Goal: Ask a question

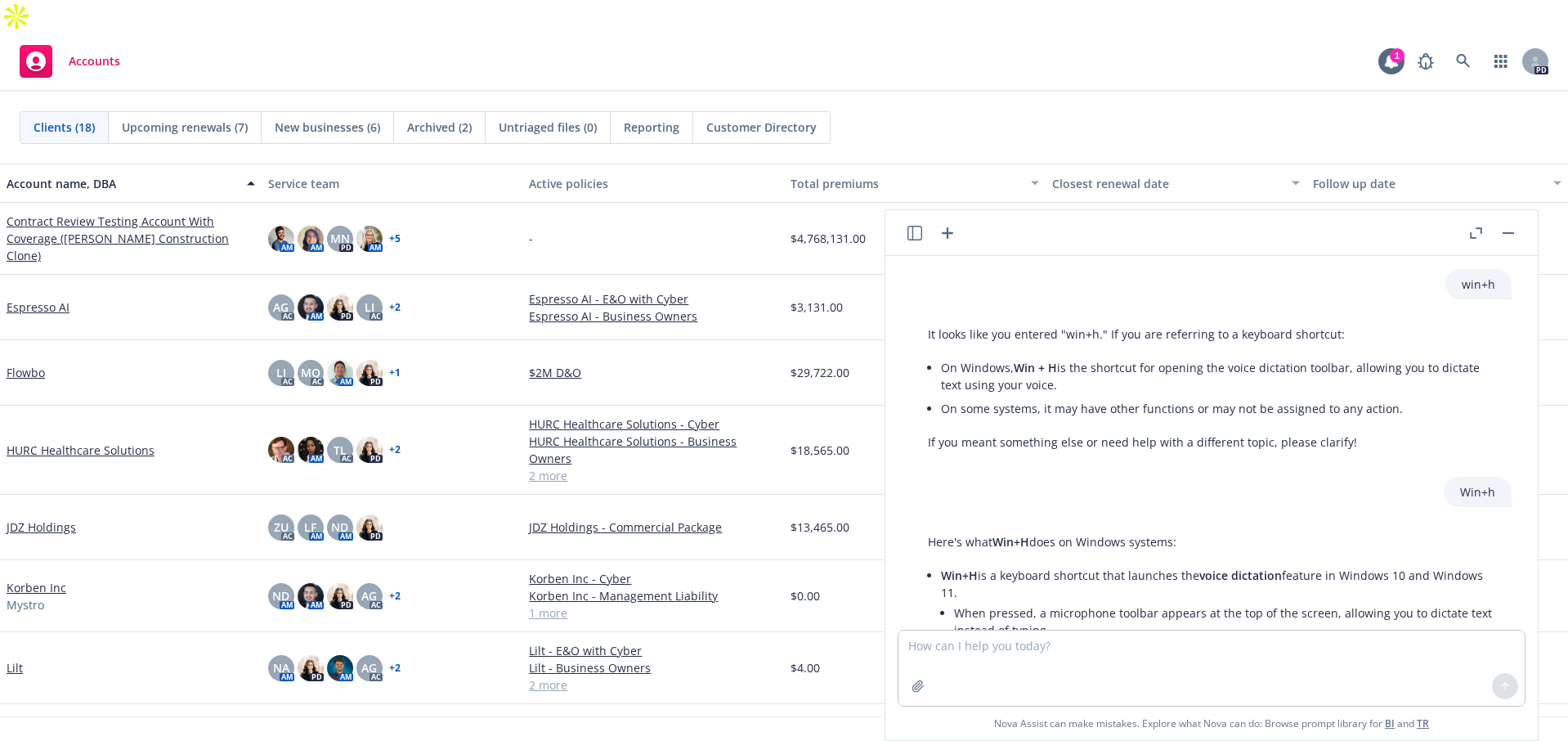
scroll to position [687, 0]
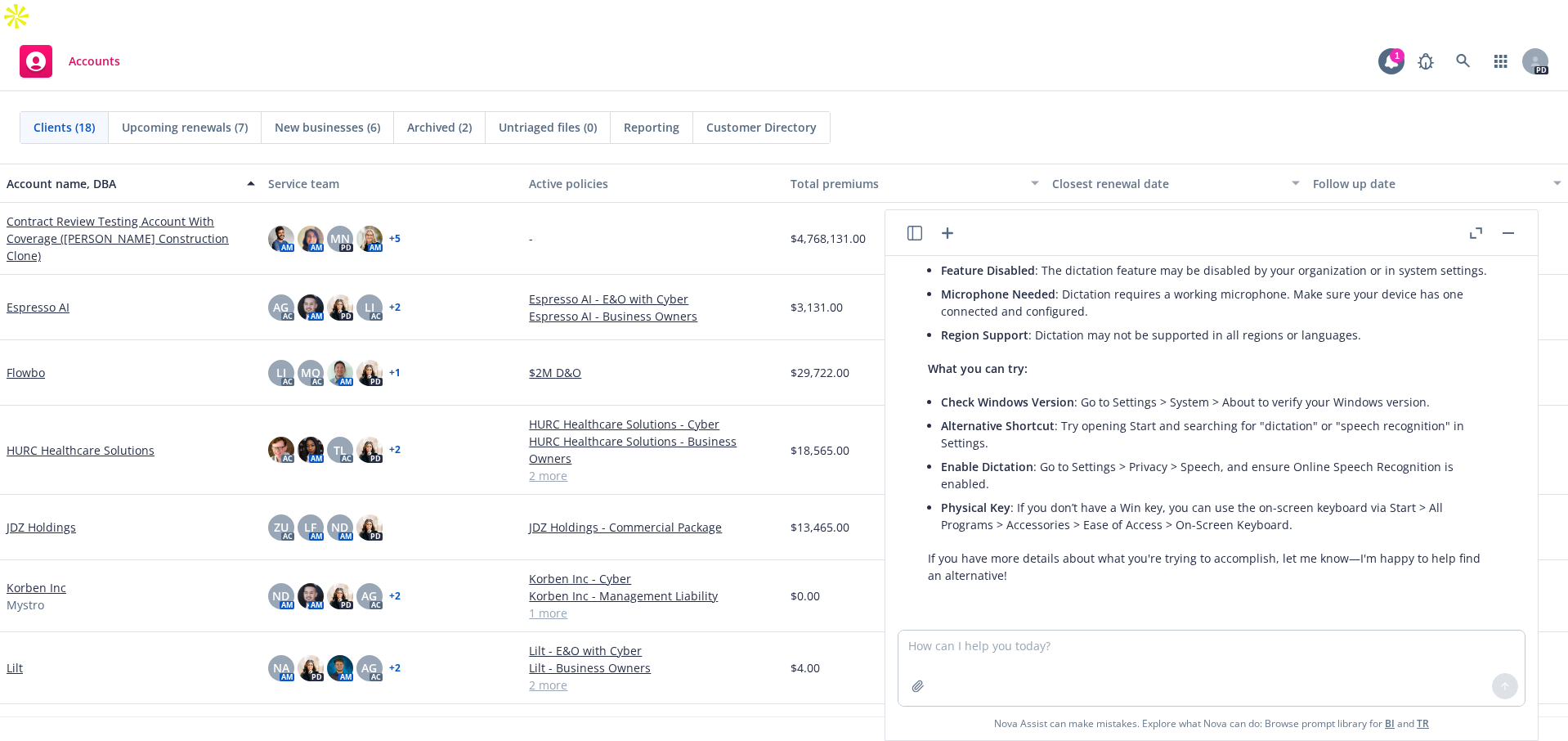
click at [971, 663] on textarea at bounding box center [1212, 668] width 627 height 76
click at [1012, 660] on textarea at bounding box center [1212, 668] width 627 height 76
type textarea "h"
click at [1012, 660] on textarea "h" at bounding box center [1212, 667] width 627 height 77
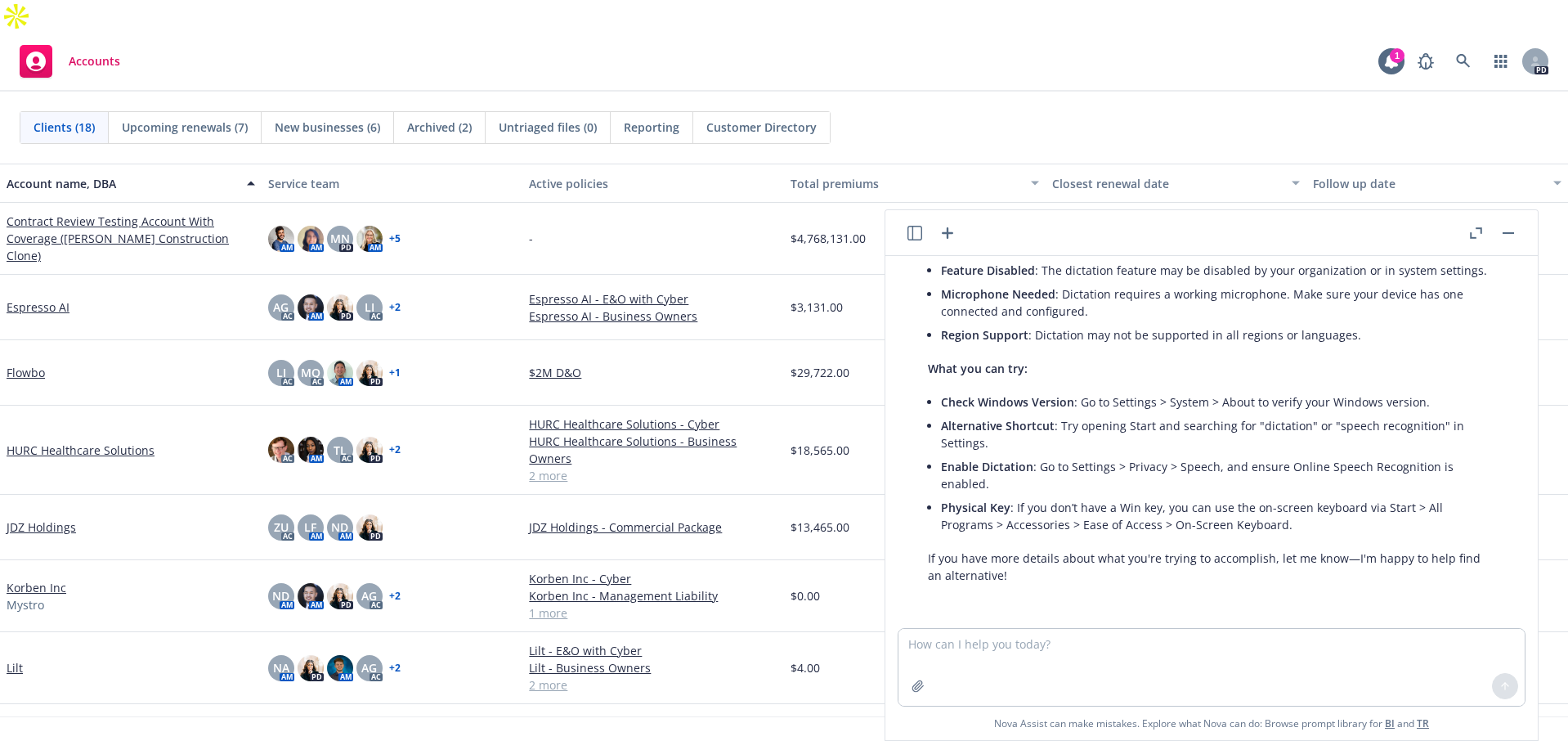
click at [955, 562] on p "If you have more details about what you're trying to accomplish, let me know—I'…" at bounding box center [1212, 566] width 568 height 34
click at [936, 236] on div at bounding box center [931, 233] width 52 height 20
click at [957, 238] on icon "button" at bounding box center [948, 233] width 20 height 20
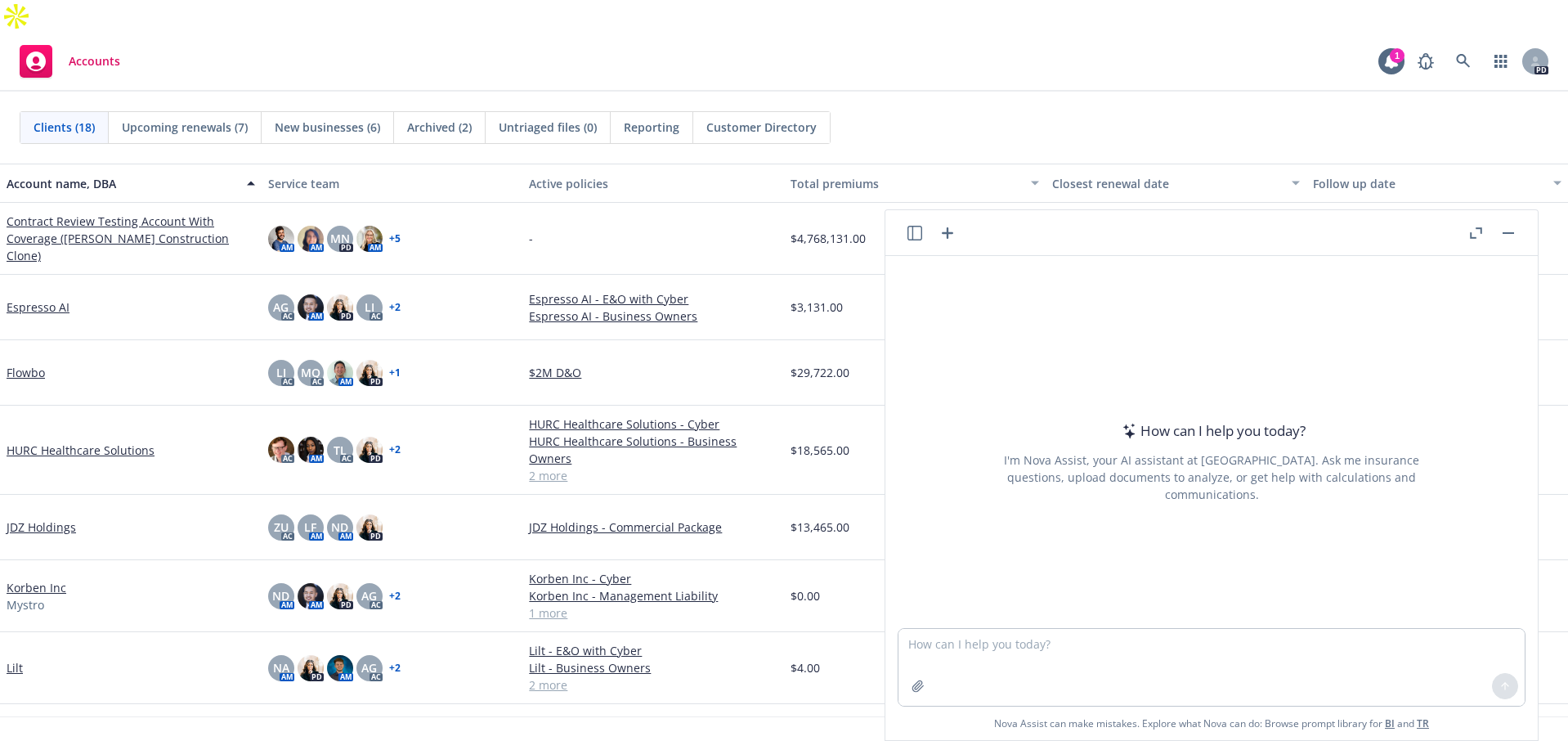
click at [950, 653] on textarea at bounding box center [1212, 667] width 627 height 77
click at [1042, 480] on div "I'm Nova Assist, your AI assistant at [GEOGRAPHIC_DATA]. Ask me insurance quest…" at bounding box center [1212, 477] width 460 height 51
click at [952, 236] on icon "button" at bounding box center [948, 233] width 20 height 20
click at [962, 660] on textarea at bounding box center [1212, 667] width 627 height 77
click at [940, 639] on textarea at bounding box center [1212, 667] width 627 height 77
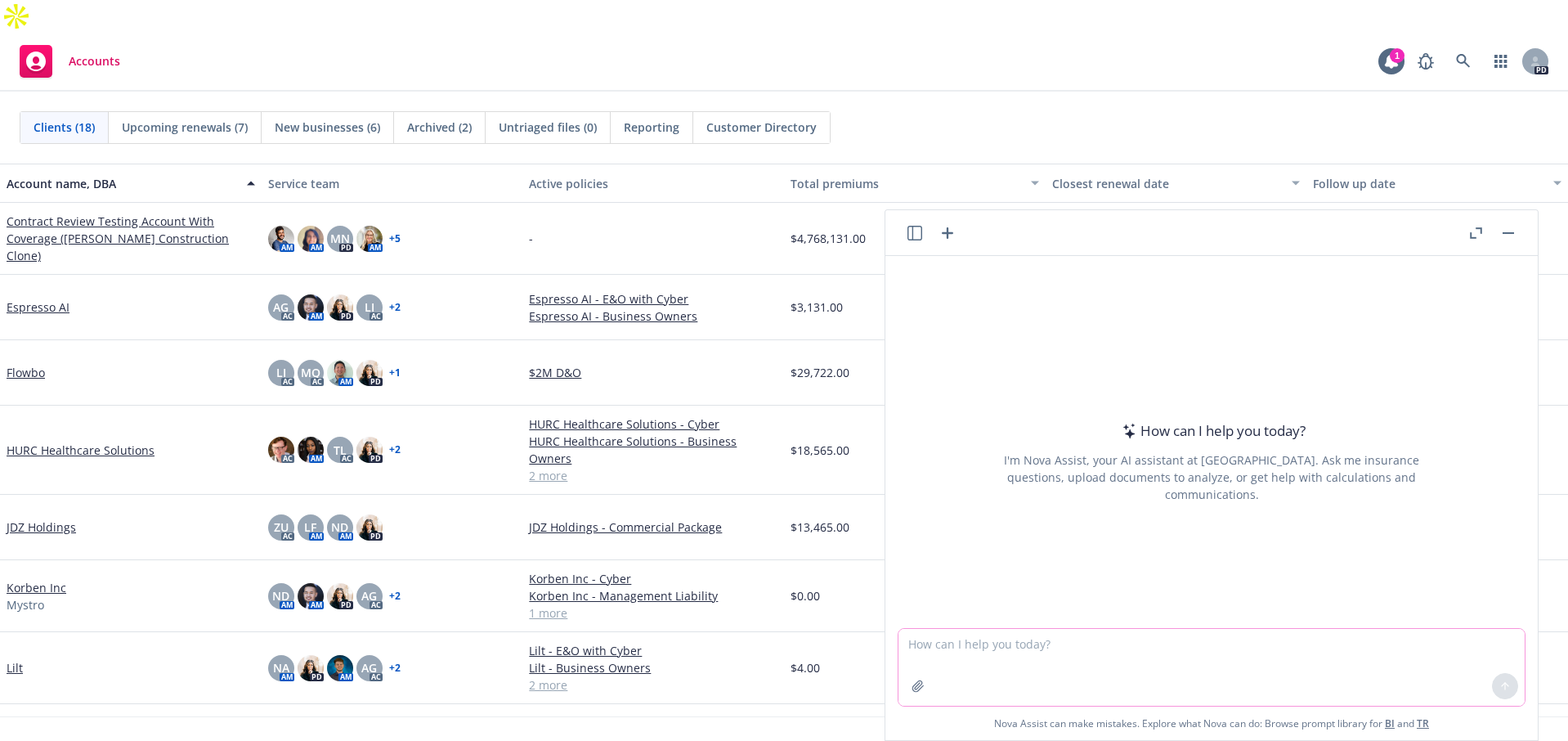
drag, startPoint x: 935, startPoint y: 649, endPoint x: 899, endPoint y: 719, distance: 78.7
click at [932, 652] on textarea at bounding box center [1212, 667] width 627 height 77
